Goal: Contribute content: Add original content to the website for others to see

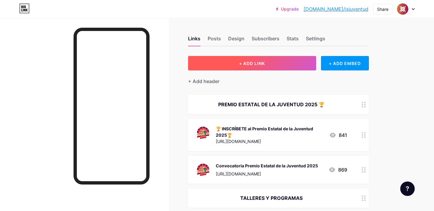
click at [244, 60] on button "+ ADD LINK" at bounding box center [252, 63] width 128 height 14
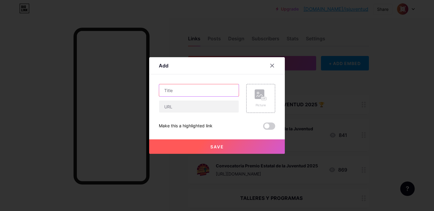
click at [207, 94] on input "text" at bounding box center [198, 90] width 79 height 12
paste input "Taller de Introducción a la Fotografía"
type input "Taller de Introducción a la Fotografía"
click at [256, 99] on rect at bounding box center [259, 94] width 10 height 10
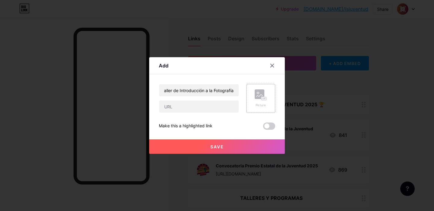
scroll to position [0, 0]
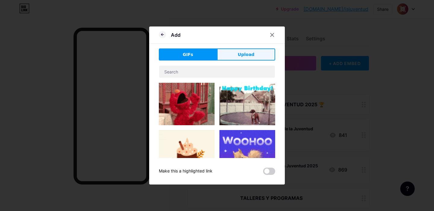
click at [239, 58] on button "Upload" at bounding box center [246, 54] width 58 height 12
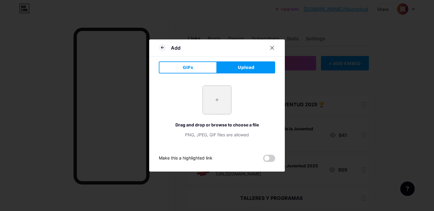
click at [213, 101] on input "file" at bounding box center [217, 100] width 28 height 28
type input "C:\fakepath\flyer fotografia.jpeg"
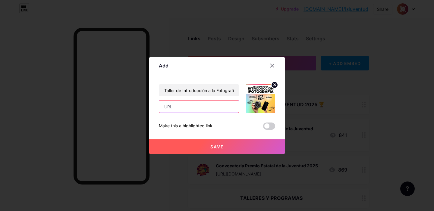
click at [206, 111] on input "text" at bounding box center [198, 107] width 79 height 12
paste input "[URL][DOMAIN_NAME]"
type input "[URL][DOMAIN_NAME]"
click at [269, 126] on span at bounding box center [269, 126] width 12 height 7
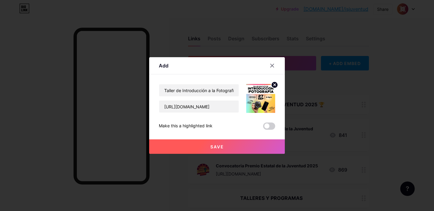
scroll to position [0, 0]
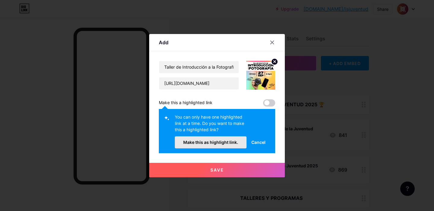
click at [230, 140] on span "Make this as highlight link." at bounding box center [210, 142] width 55 height 5
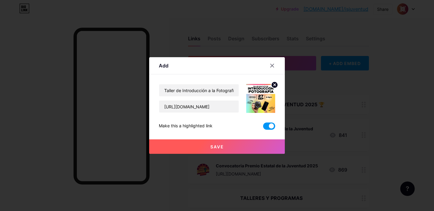
click at [230, 149] on button "Save" at bounding box center [216, 146] width 135 height 14
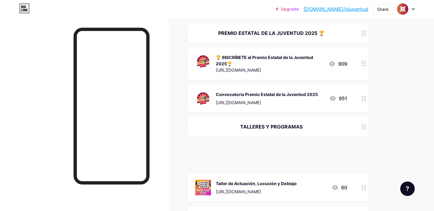
scroll to position [107, 0]
